Goal: Communication & Community: Answer question/provide support

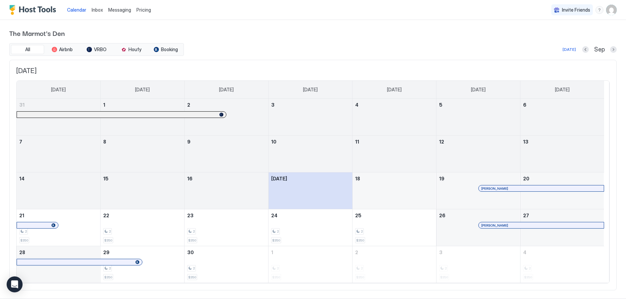
click at [97, 8] on span "Inbox" at bounding box center [97, 10] width 11 height 6
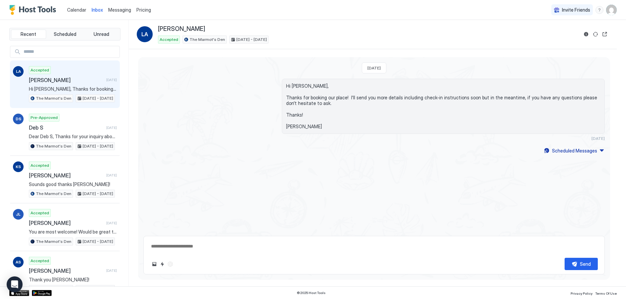
type textarea "*"
